Goal: Navigation & Orientation: Find specific page/section

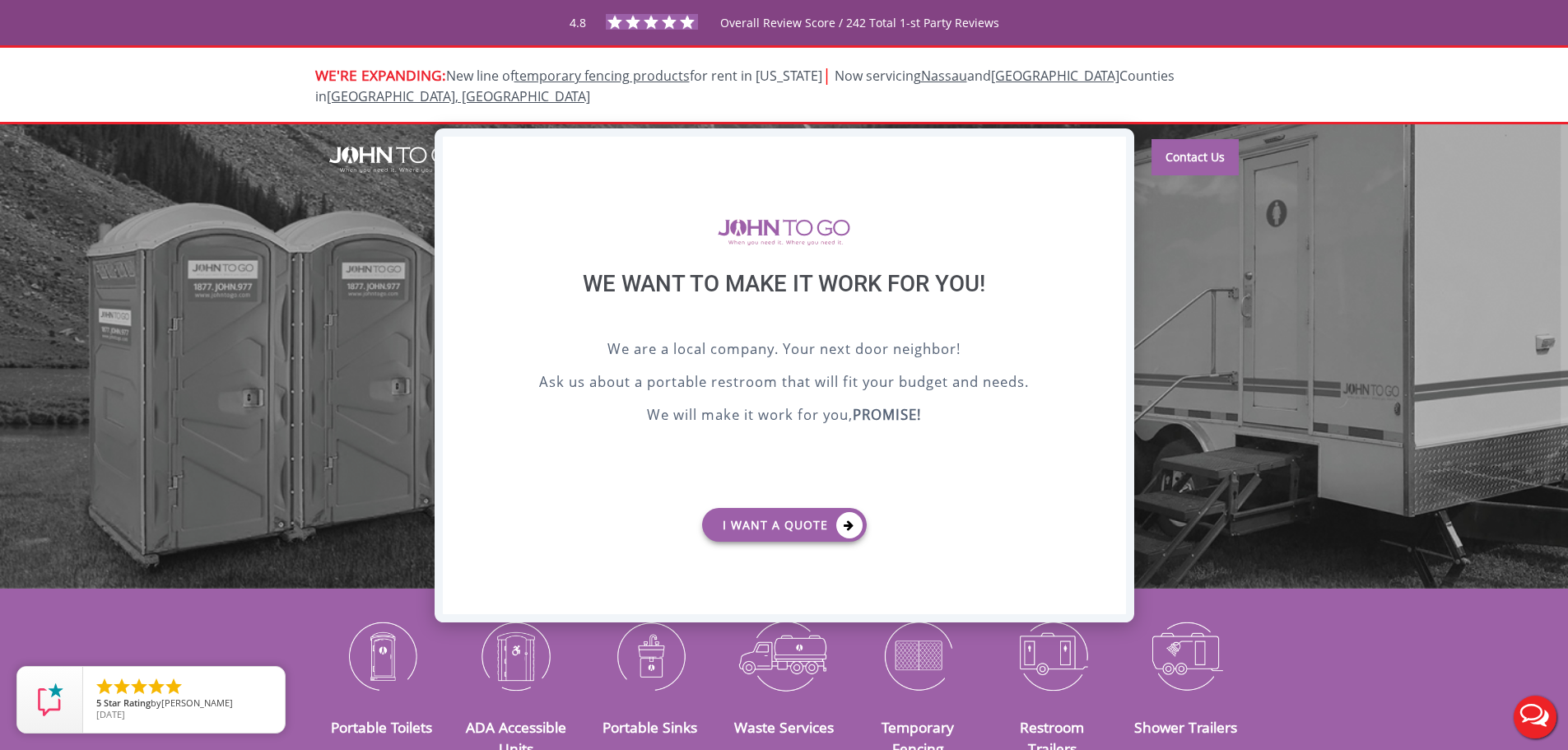
click at [1106, 144] on div "X" at bounding box center [1112, 150] width 26 height 28
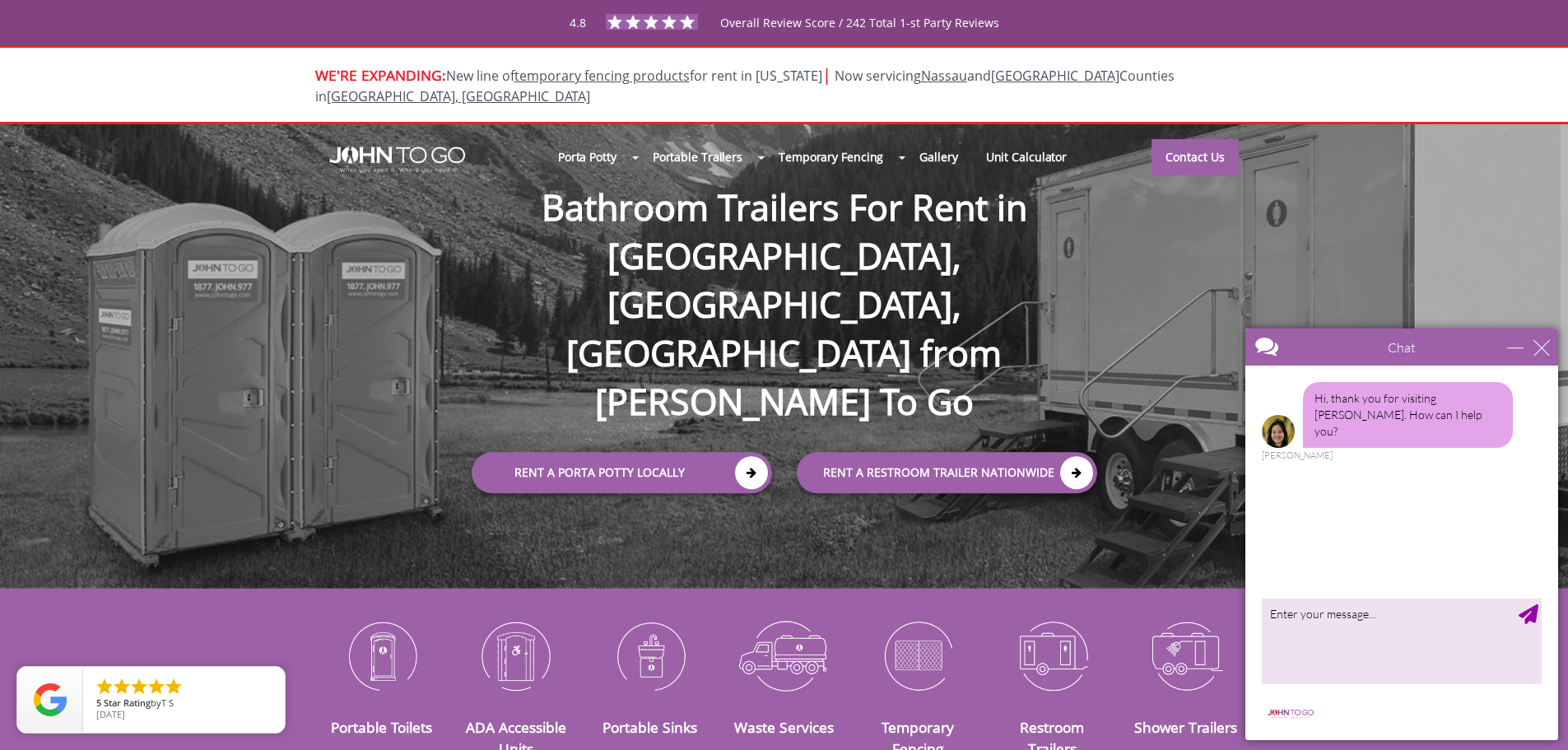
click at [1541, 357] on div "Chat" at bounding box center [1401, 346] width 313 height 37
click at [1543, 347] on div "close" at bounding box center [1541, 347] width 16 height 16
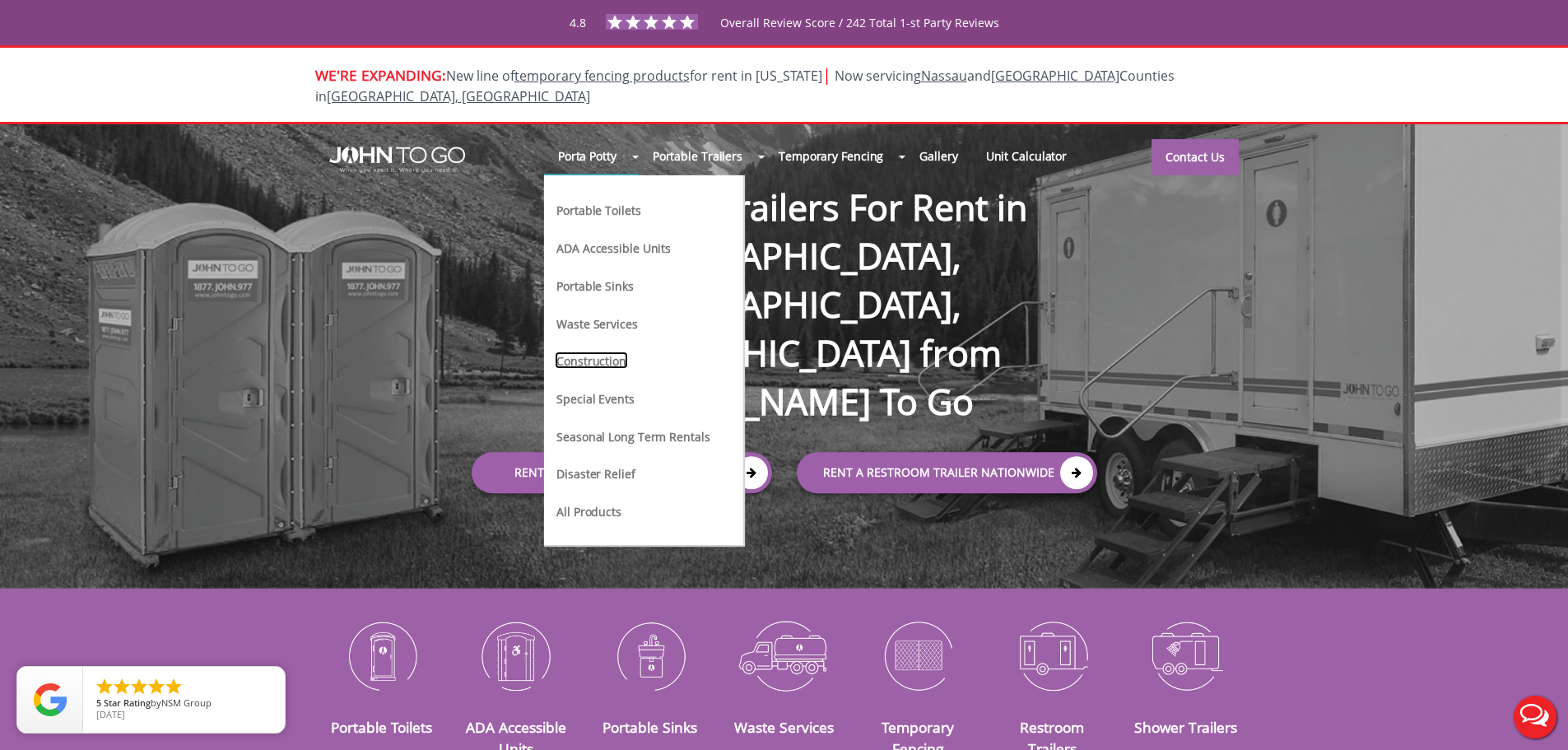
click at [603, 351] on link "Construction" at bounding box center [591, 360] width 73 height 17
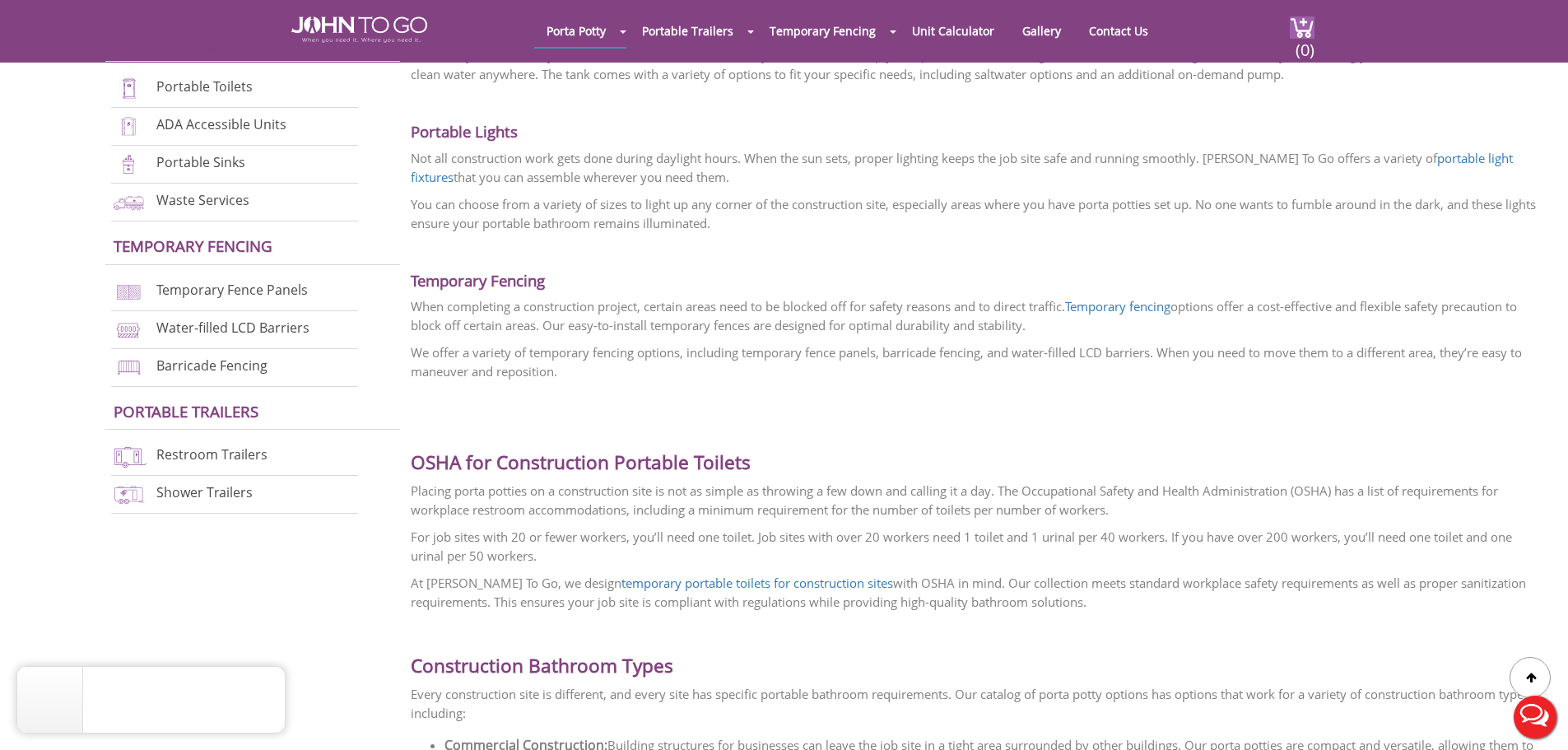
scroll to position [1646, 0]
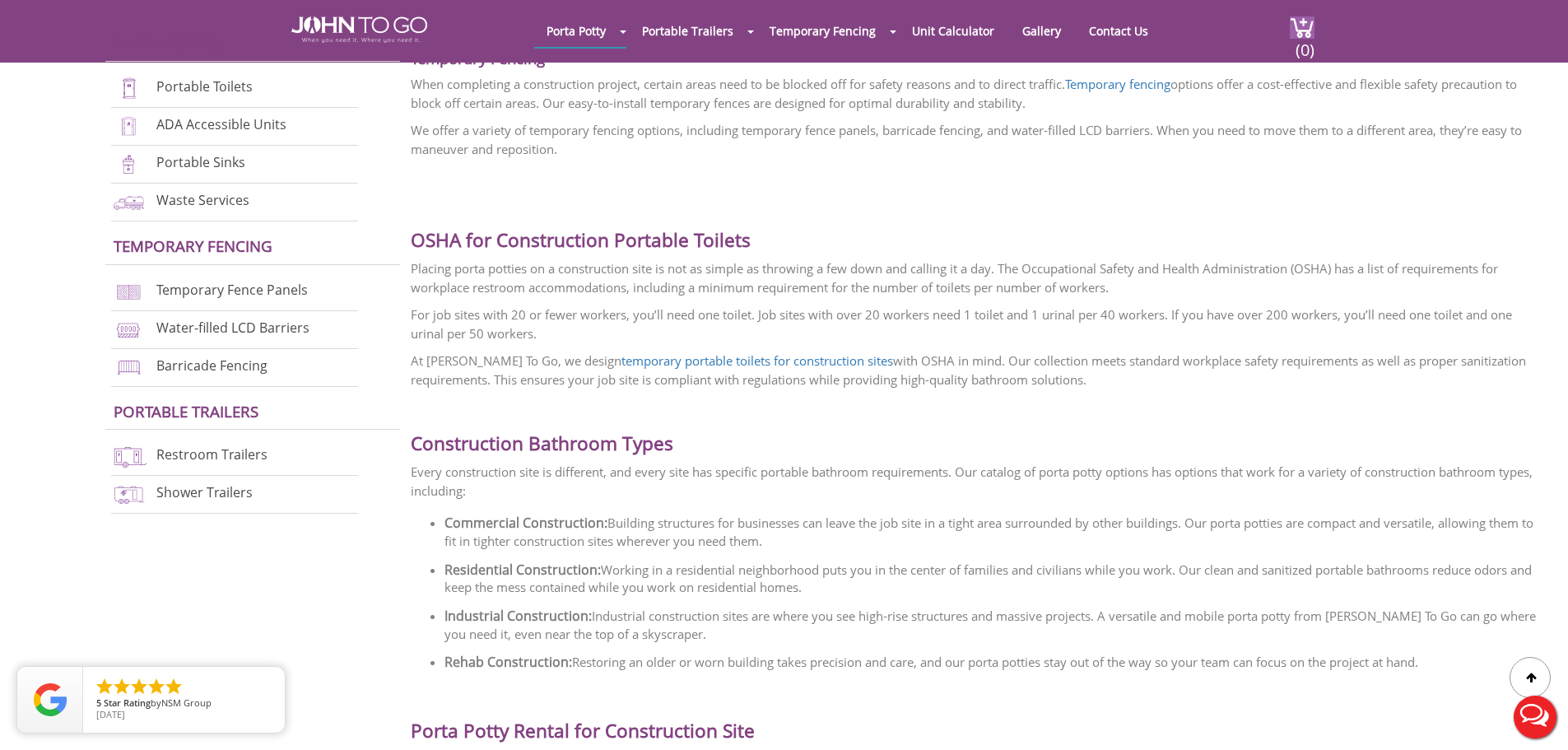
drag, startPoint x: 0, startPoint y: 0, endPoint x: 553, endPoint y: 320, distance: 638.9
click at [553, 320] on p "For job sites with 20 or fewer workers, you’ll need one toilet. Job sites with …" at bounding box center [976, 323] width 1133 height 37
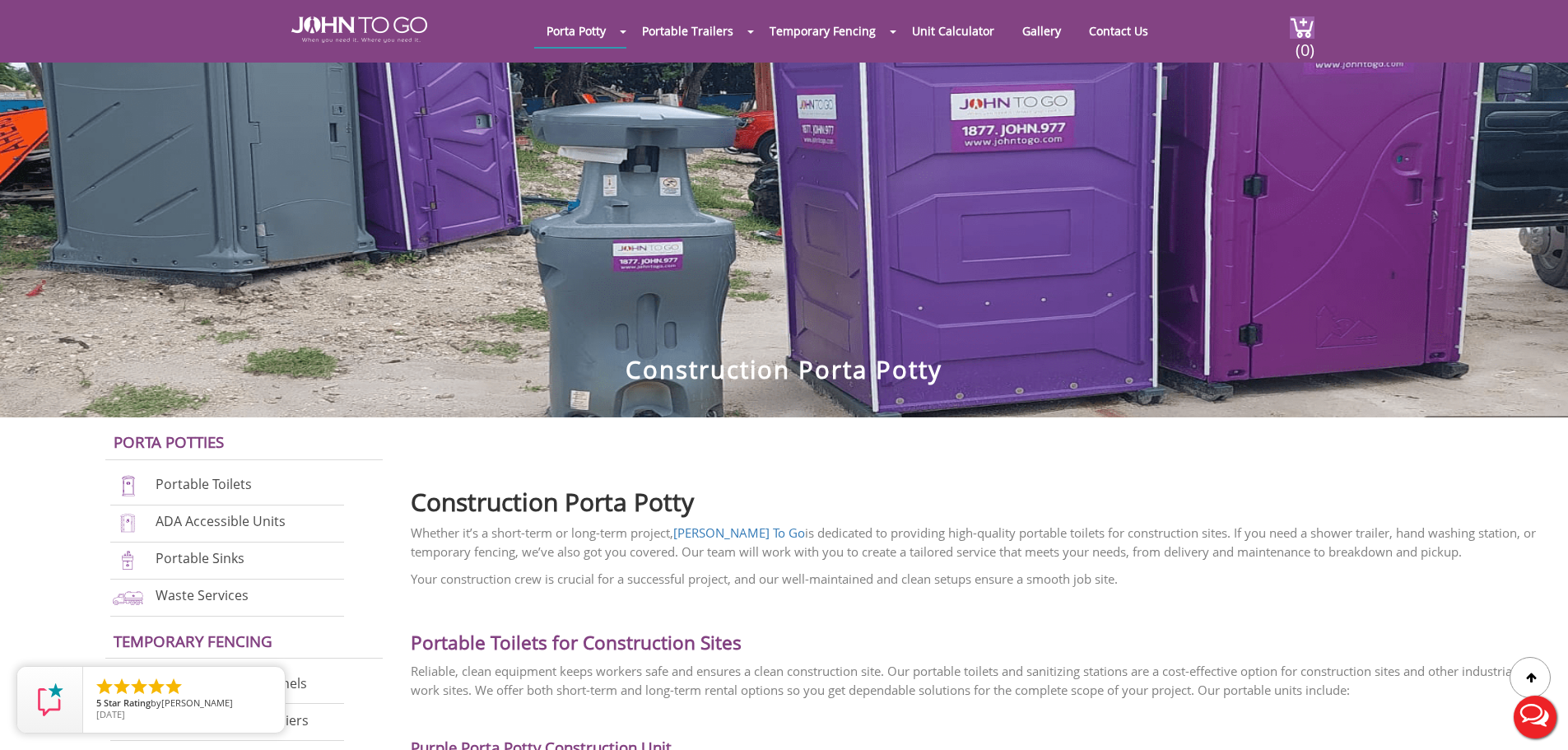
scroll to position [411, 0]
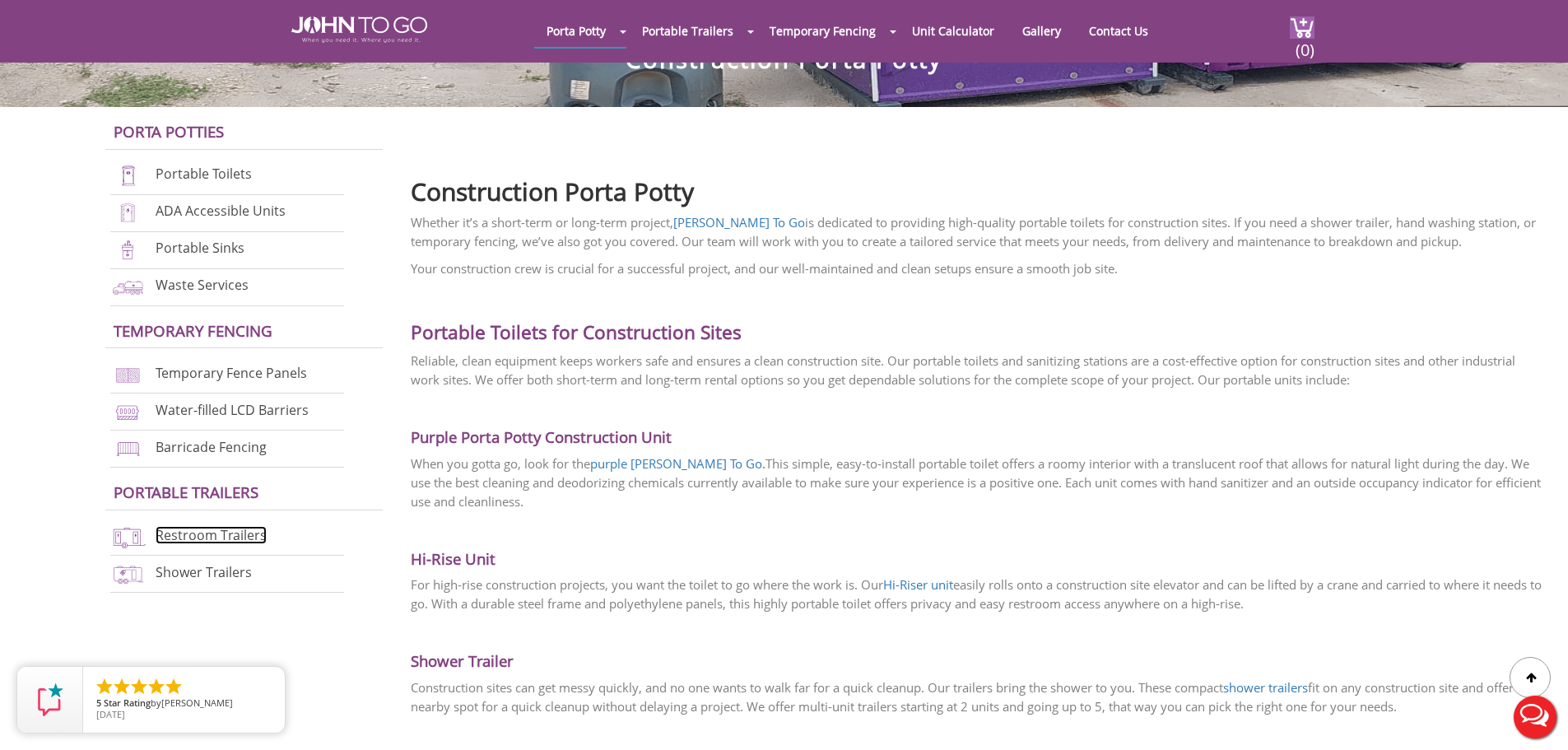
click at [192, 526] on link "Restroom Trailers" at bounding box center [211, 534] width 111 height 18
